Goal: Information Seeking & Learning: Learn about a topic

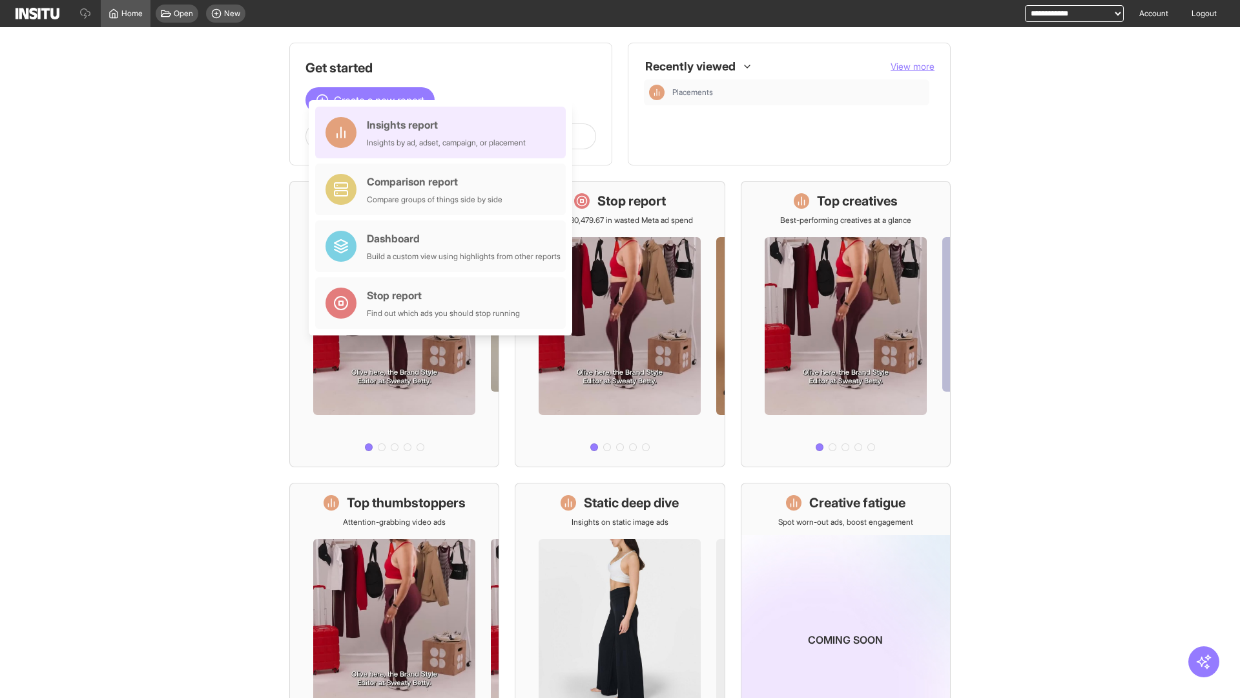
click at [444, 132] on div "Insights report Insights by ad, adset, campaign, or placement" at bounding box center [446, 132] width 159 height 31
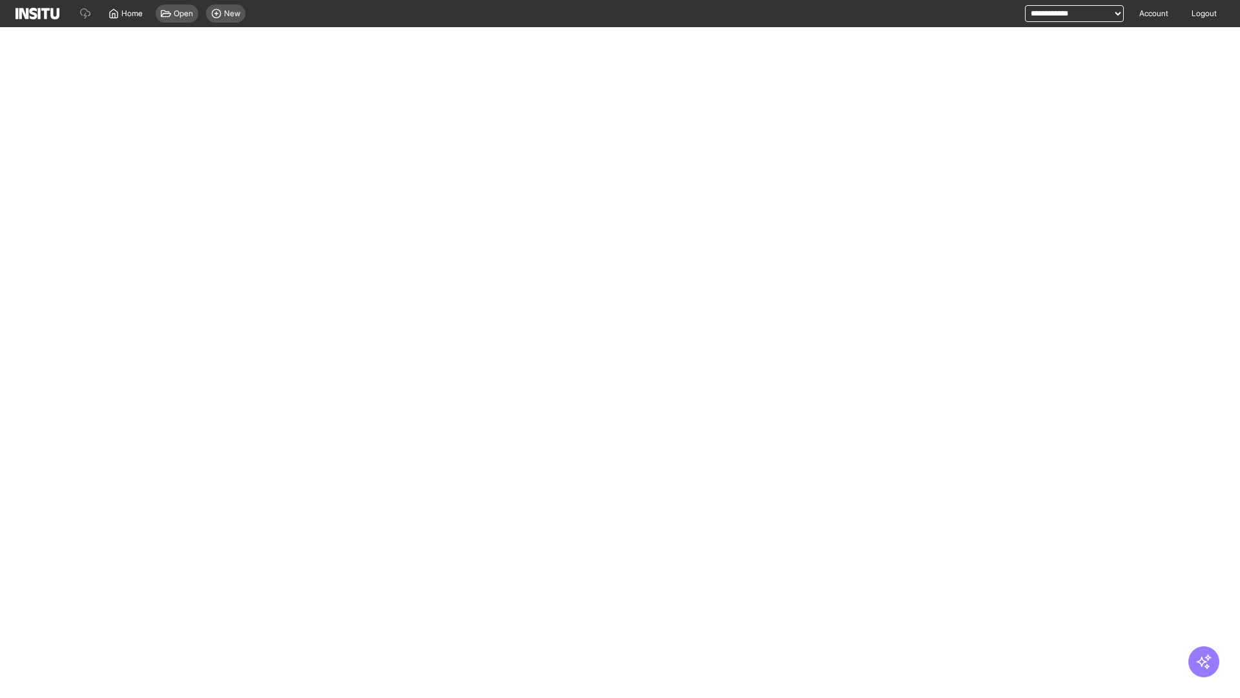
select select "**"
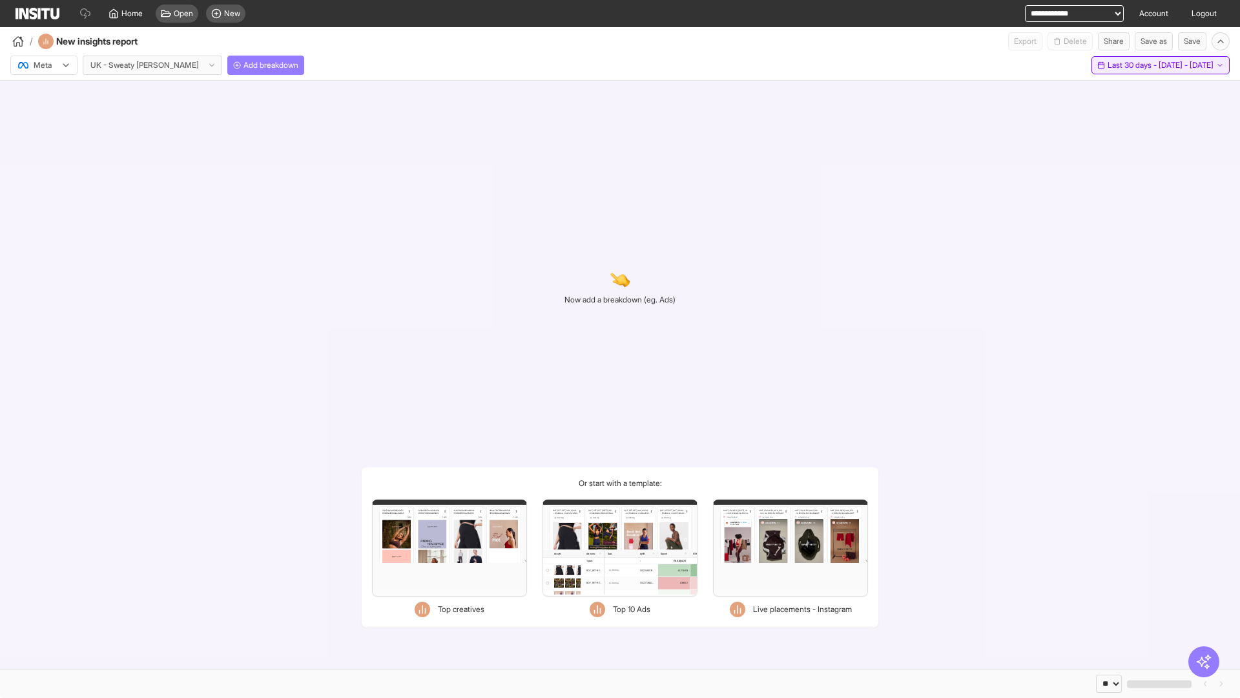
click at [1131, 65] on span "Last 30 days - [DATE] - [DATE]" at bounding box center [1161, 65] width 106 height 10
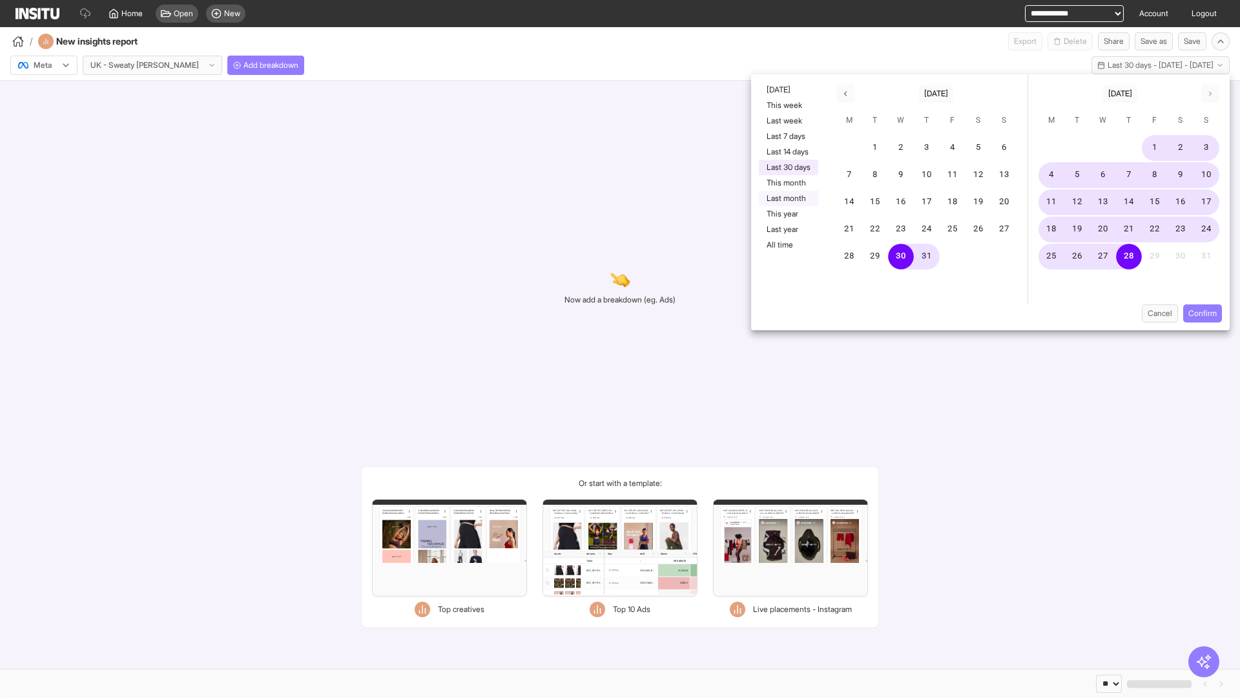
click at [788, 198] on button "Last month" at bounding box center [788, 199] width 59 height 16
